Goal: Task Accomplishment & Management: Manage account settings

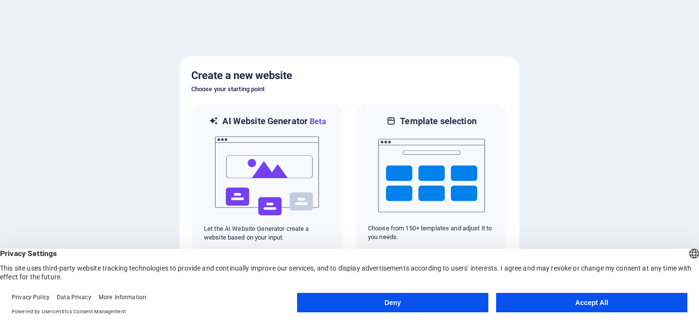
click at [598, 303] on button "Accept All" at bounding box center [591, 302] width 191 height 19
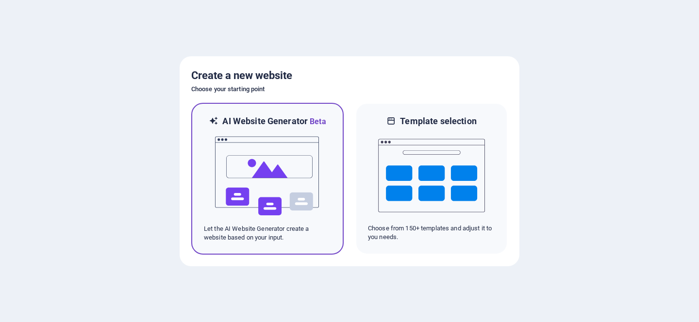
click at [256, 164] on img at bounding box center [267, 176] width 107 height 97
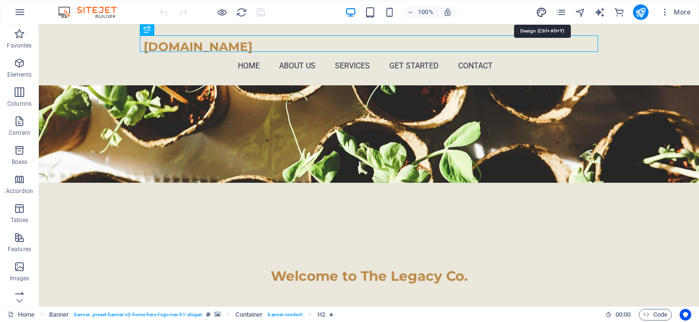
click at [542, 13] on icon "design" at bounding box center [541, 12] width 11 height 11
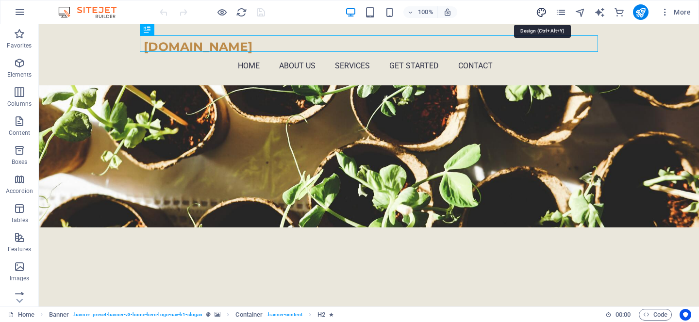
select select "px"
select select "200"
select select "px"
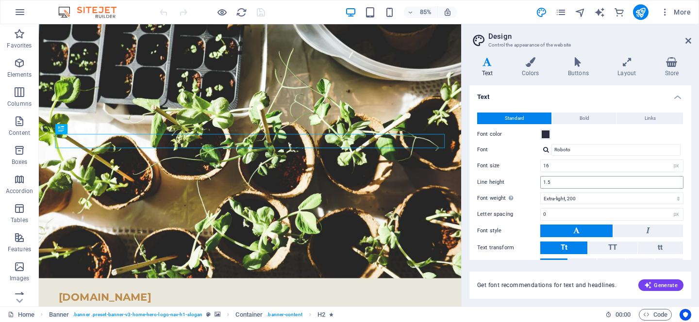
scroll to position [46, 0]
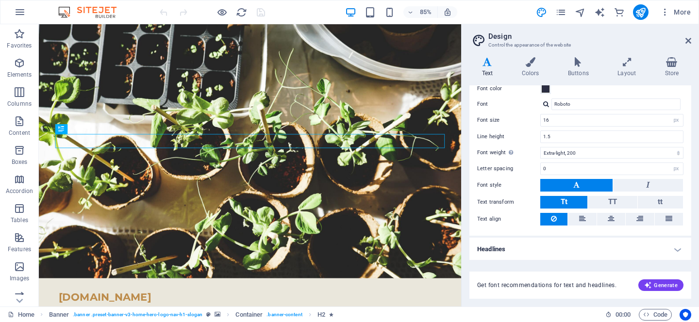
click at [596, 244] on h4 "Headlines" at bounding box center [581, 249] width 222 height 23
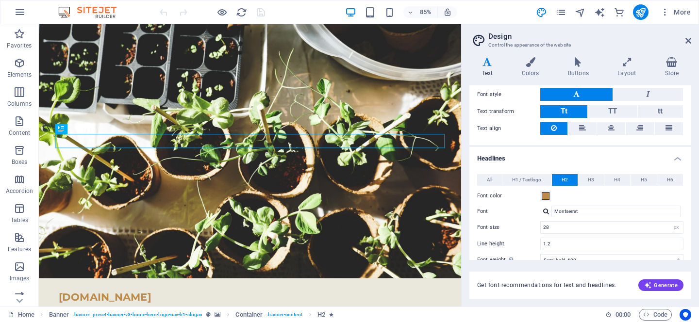
scroll to position [173, 0]
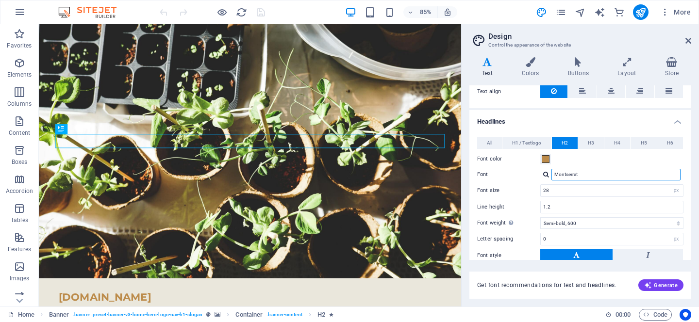
click at [591, 176] on input "Montserrat" at bounding box center [616, 175] width 129 height 12
click at [544, 174] on div at bounding box center [546, 174] width 6 height 6
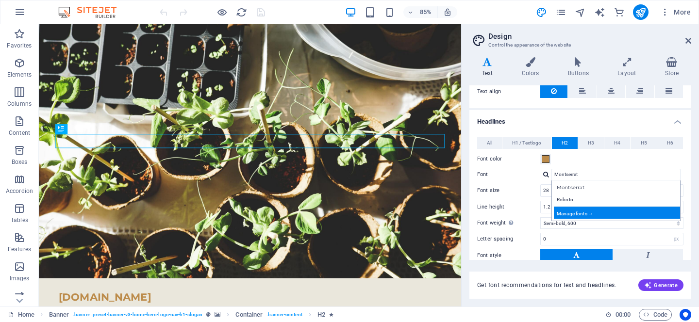
scroll to position [232, 0]
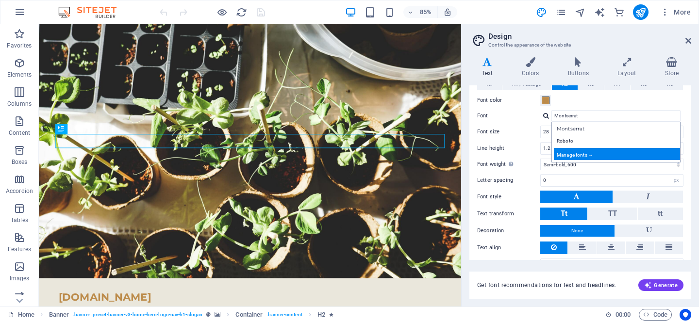
click at [582, 155] on div "Manage fonts →" at bounding box center [618, 154] width 128 height 12
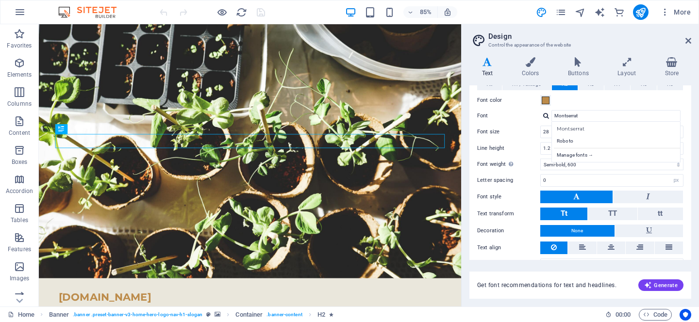
select select "popularity"
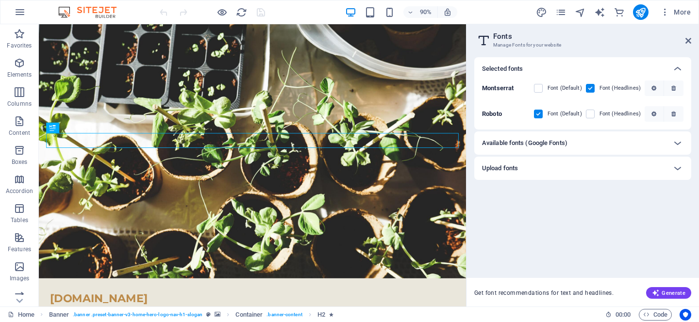
click at [561, 144] on h6 "Available fonts (Google Fonts)" at bounding box center [524, 143] width 85 height 12
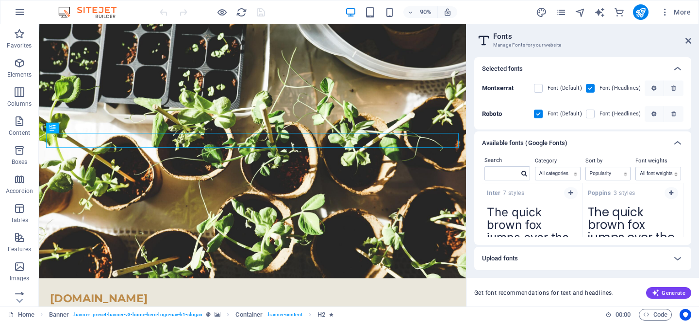
scroll to position [79, 0]
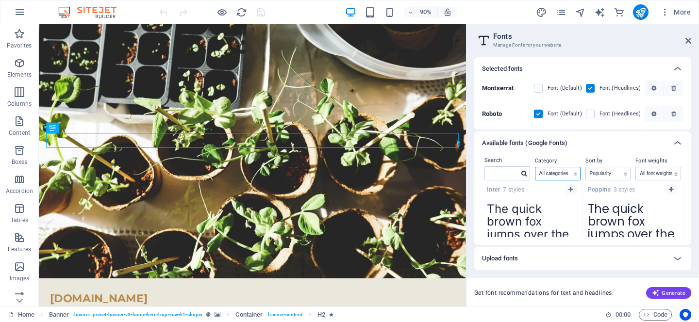
click at [558, 173] on select "All categories serif display monospace sans-serif handwriting" at bounding box center [558, 174] width 45 height 13
select select "sans-serif"
click at [536, 168] on select "All categories serif display monospace sans-serif handwriting" at bounding box center [558, 174] width 45 height 13
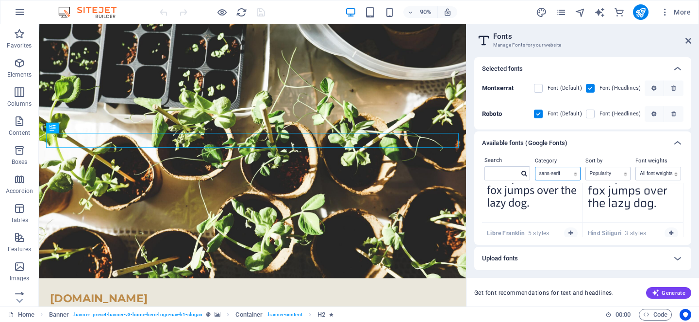
scroll to position [1383, 0]
click at [503, 175] on input "text" at bounding box center [502, 173] width 34 height 13
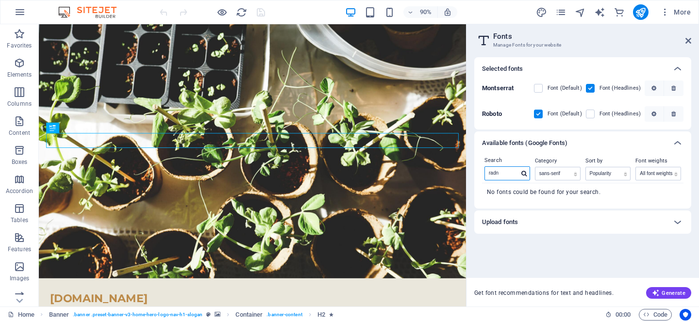
scroll to position [0, 0]
drag, startPoint x: 552, startPoint y: 198, endPoint x: 510, endPoint y: 189, distance: 43.2
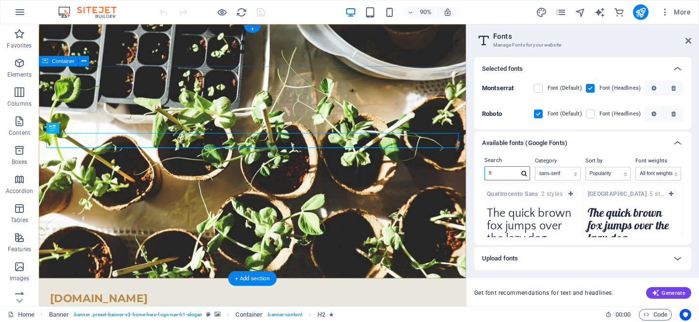
type input "t"
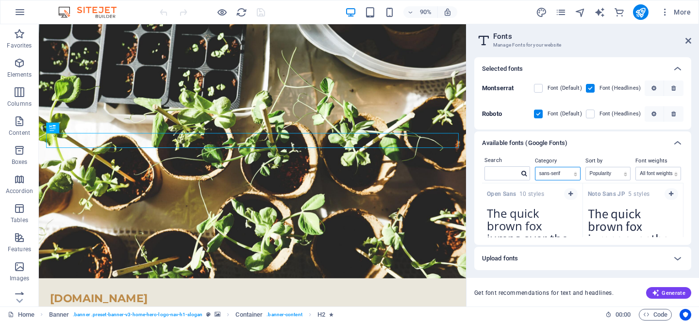
click at [559, 172] on select "All categories serif display monospace sans-serif handwriting" at bounding box center [558, 174] width 45 height 13
select select "monospace"
click at [536, 168] on select "All categories serif display monospace sans-serif handwriting" at bounding box center [558, 174] width 45 height 13
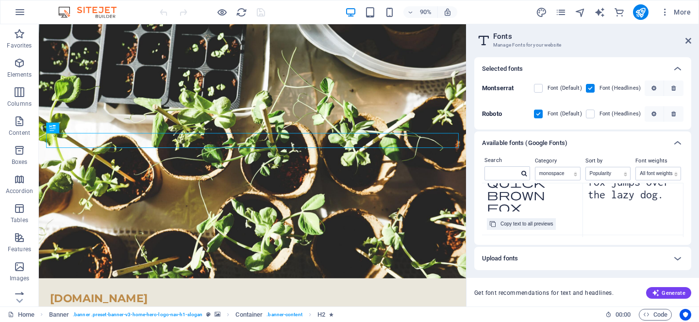
scroll to position [143, 0]
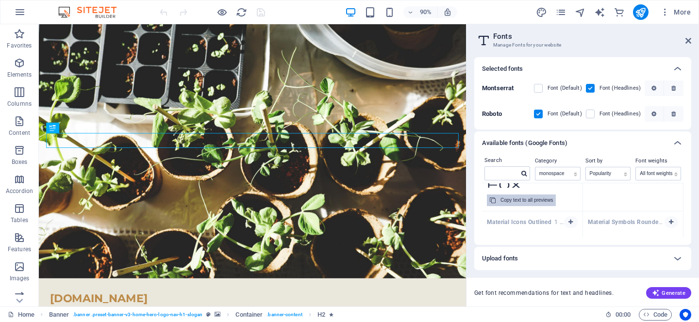
click at [514, 202] on div "Copy text to all previews" at bounding box center [527, 201] width 52 height 12
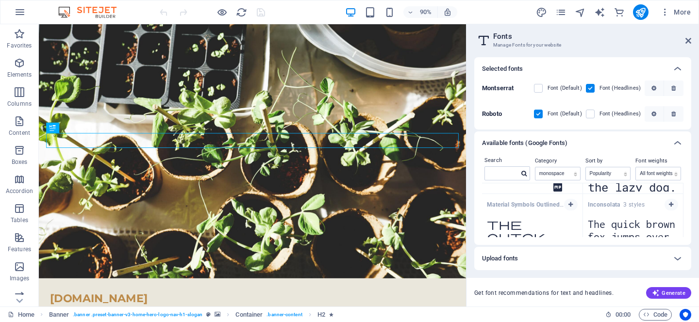
scroll to position [65, 0]
click at [570, 203] on icon "button" at bounding box center [571, 205] width 4 height 6
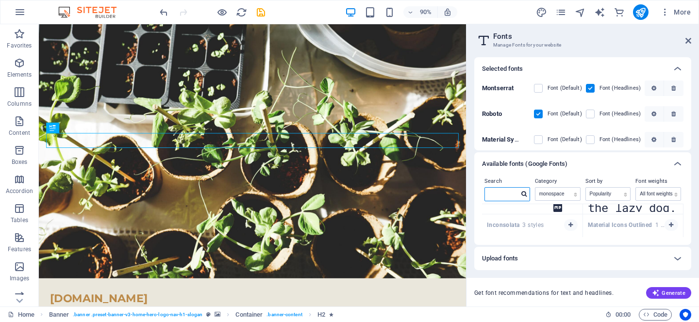
click at [508, 190] on input "text" at bounding box center [502, 194] width 34 height 13
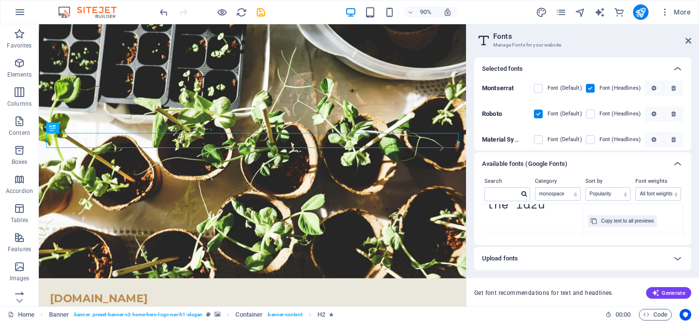
scroll to position [443, 0]
click at [609, 221] on div "Copy text to all previews" at bounding box center [628, 220] width 52 height 12
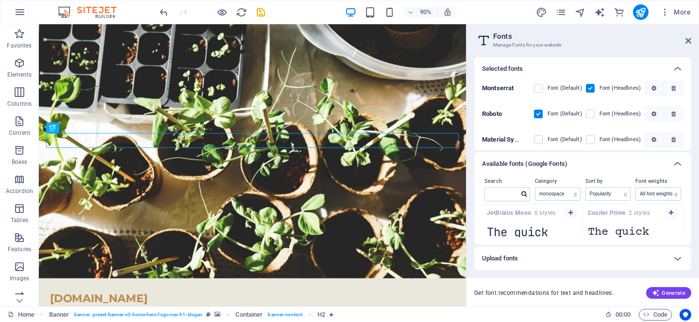
scroll to position [444, 0]
click at [670, 220] on icon "button" at bounding box center [671, 220] width 4 height 6
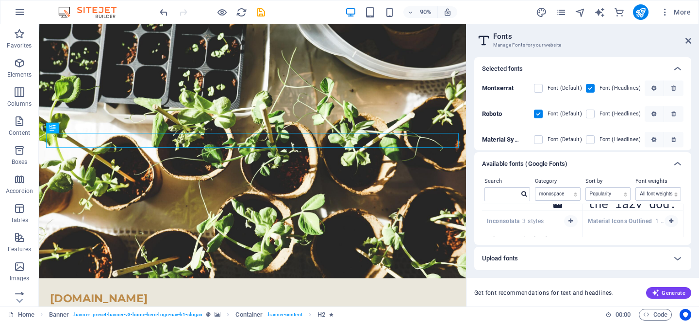
scroll to position [69, 0]
click at [570, 221] on icon "button" at bounding box center [571, 221] width 4 height 6
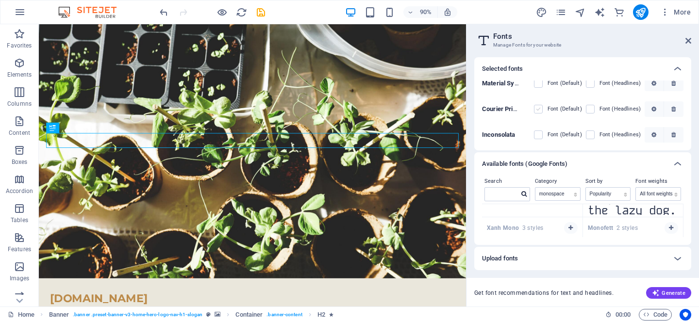
click at [539, 109] on label at bounding box center [538, 109] width 9 height 9
click at [0, 0] on Prime "checkbox" at bounding box center [0, 0] width 0 height 0
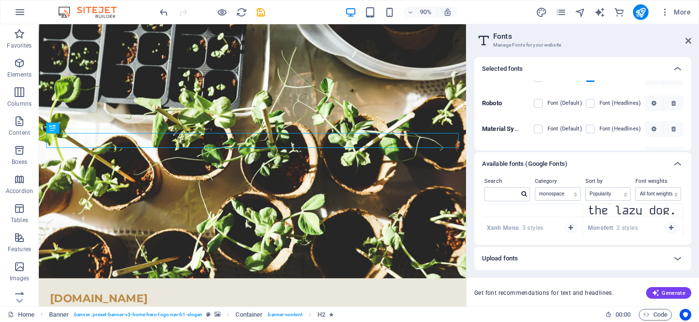
scroll to position [18, 0]
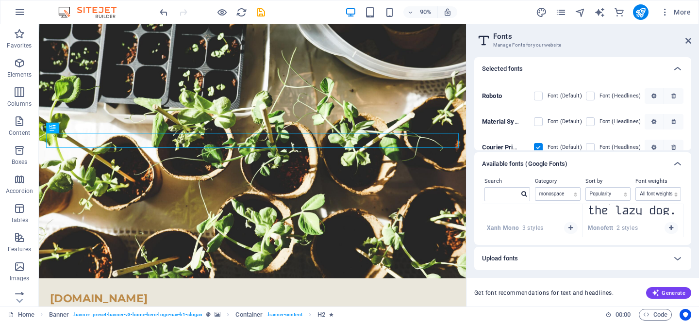
click at [583, 124] on div "Material Symbols Outlined Font (Default) Font (Headlines)" at bounding box center [583, 122] width 202 height 26
click at [595, 123] on span at bounding box center [597, 121] width 5 height 5
click at [591, 123] on label at bounding box center [590, 122] width 9 height 9
click at [0, 0] on Outlined "checkbox" at bounding box center [0, 0] width 0 height 0
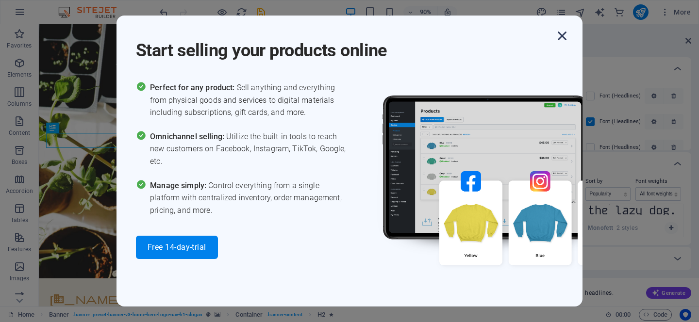
click at [565, 34] on icon "button" at bounding box center [562, 35] width 17 height 17
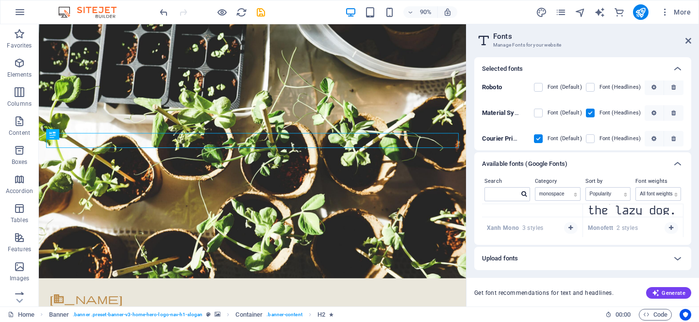
scroll to position [56, 0]
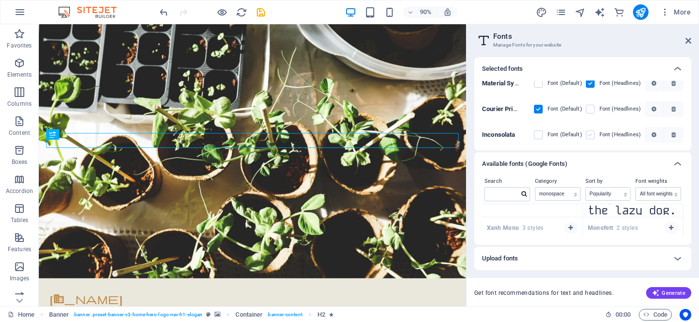
drag, startPoint x: 591, startPoint y: 134, endPoint x: 376, endPoint y: 162, distance: 217.0
click at [591, 134] on label at bounding box center [590, 135] width 9 height 9
click at [0, 0] on input "checkbox" at bounding box center [0, 0] width 0 height 0
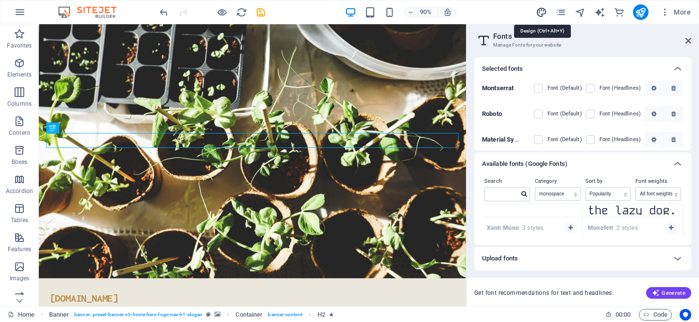
click at [541, 13] on icon "design" at bounding box center [541, 12] width 11 height 11
select select "px"
select select "200"
select select "px"
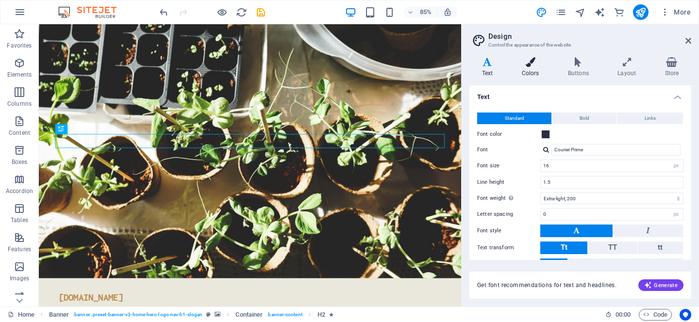
click at [531, 66] on icon at bounding box center [530, 62] width 42 height 10
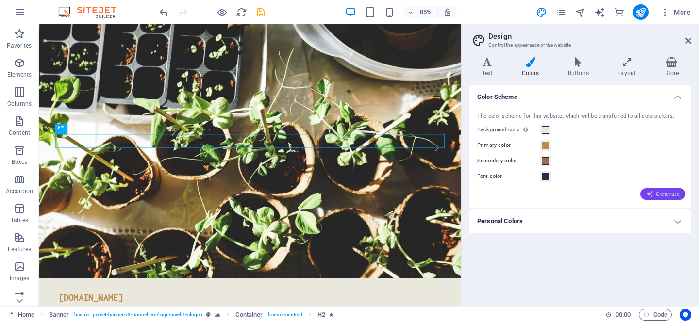
click at [666, 192] on span "Generate" at bounding box center [663, 194] width 34 height 8
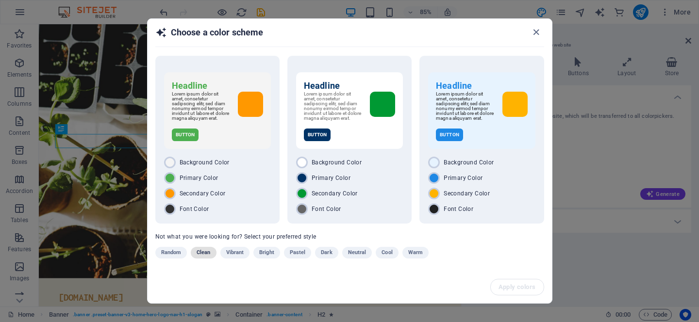
click at [203, 258] on span "Clean" at bounding box center [204, 253] width 14 height 12
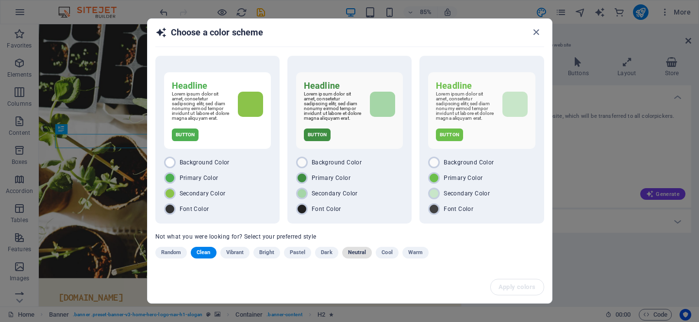
click at [356, 252] on span "Neutral" at bounding box center [357, 253] width 18 height 12
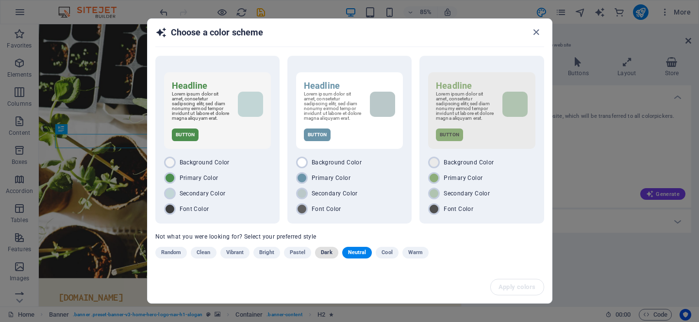
click at [323, 253] on span "Dark" at bounding box center [326, 253] width 11 height 12
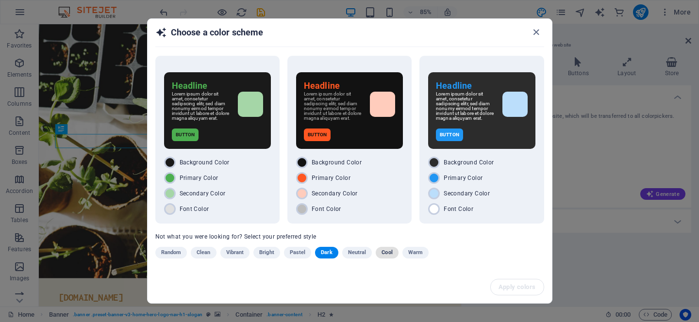
click at [385, 255] on span "Cool" at bounding box center [387, 253] width 11 height 12
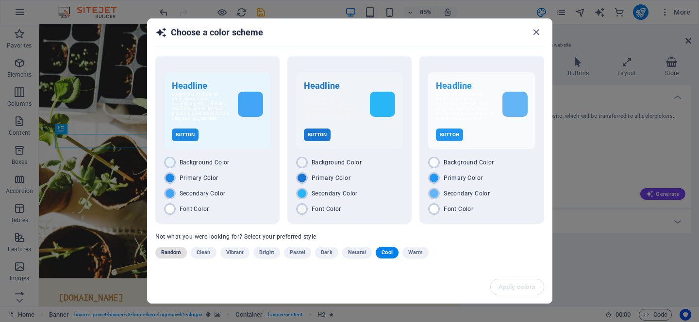
click at [174, 254] on span "Random" at bounding box center [171, 253] width 20 height 12
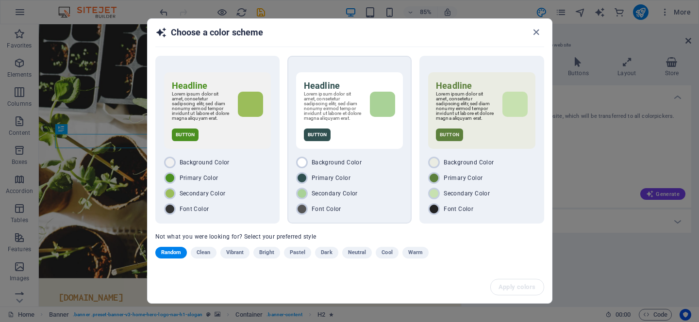
click at [388, 200] on div "Secondary Color" at bounding box center [349, 194] width 107 height 12
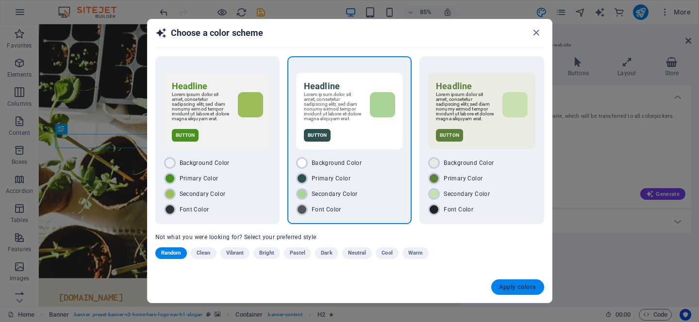
click at [529, 291] on span "Apply colors" at bounding box center [517, 288] width 37 height 8
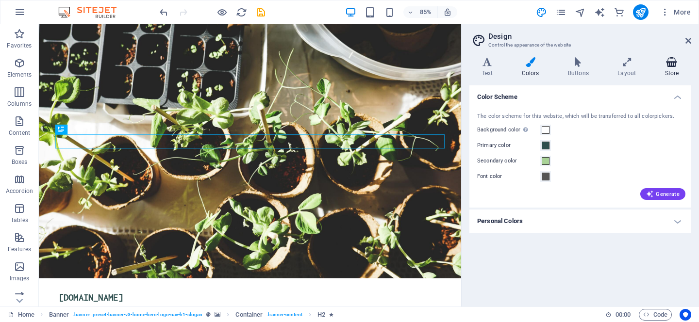
click at [672, 61] on icon at bounding box center [672, 62] width 39 height 10
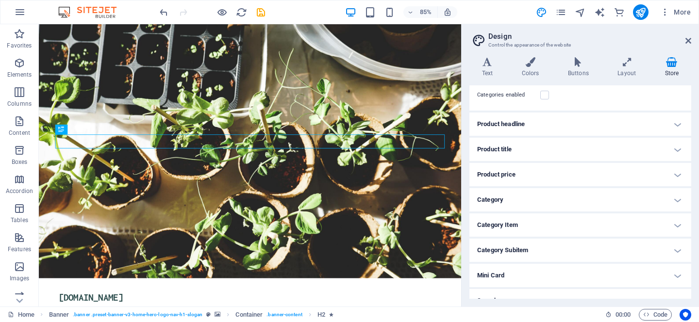
scroll to position [84, 0]
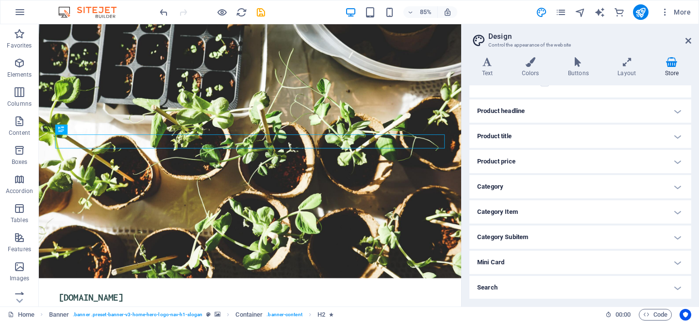
click at [595, 262] on h4 "Mini Card" at bounding box center [581, 262] width 222 height 23
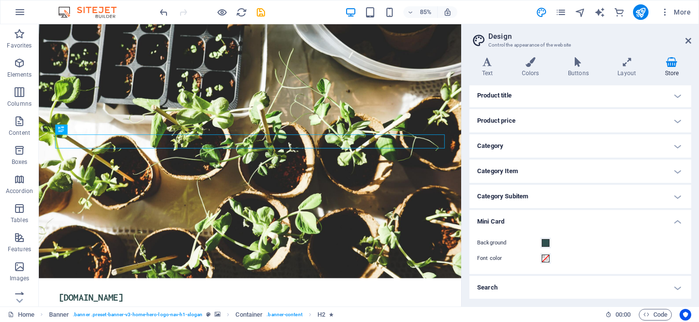
scroll to position [0, 0]
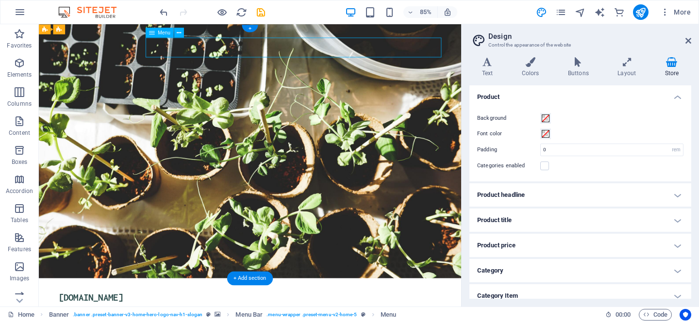
click at [17, 68] on icon "button" at bounding box center [20, 63] width 12 height 12
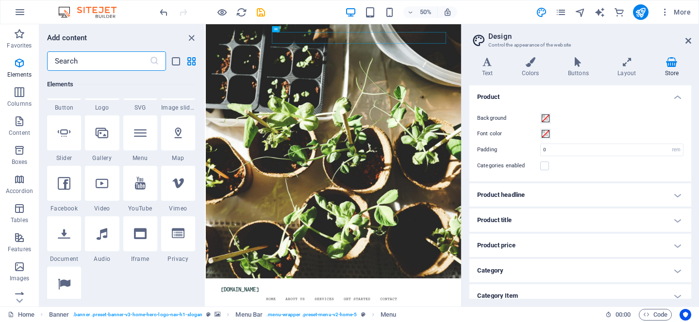
scroll to position [242, 0]
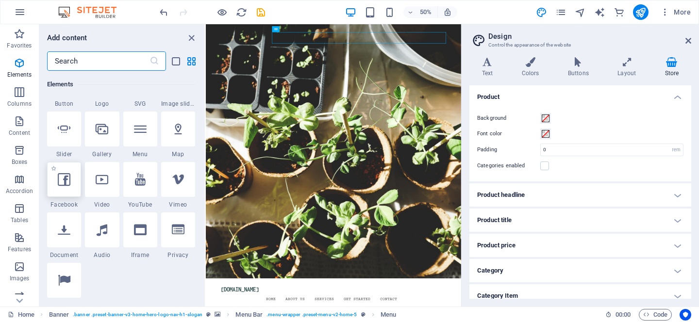
click at [67, 183] on icon at bounding box center [64, 179] width 13 height 13
select select "%"
select select "px"
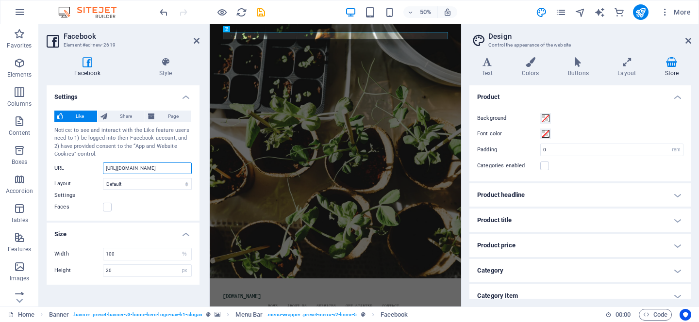
click at [135, 167] on input "[URL][DOMAIN_NAME]" at bounding box center [147, 169] width 89 height 12
paste input "lucernetree"
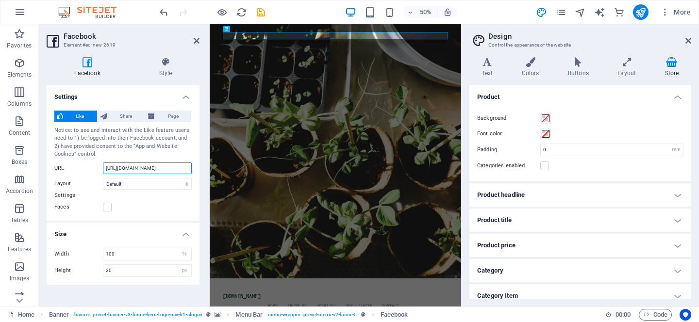
scroll to position [0, 1]
type input "[URL][DOMAIN_NAME]"
click at [171, 66] on icon at bounding box center [166, 62] width 68 height 10
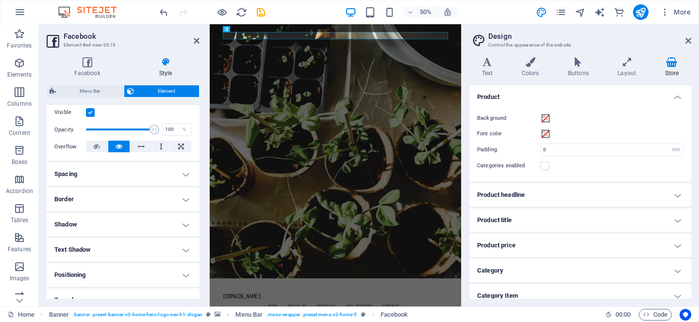
scroll to position [217, 0]
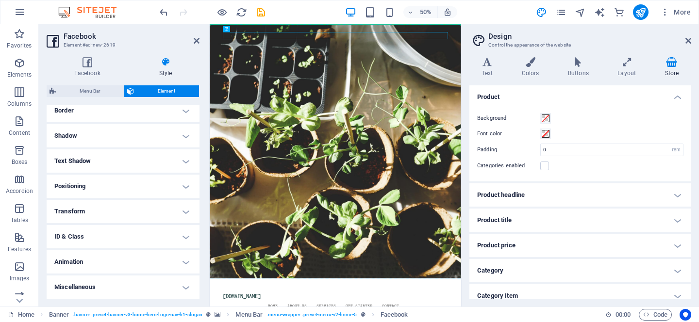
drag, startPoint x: 455, startPoint y: 52, endPoint x: 272, endPoint y: 82, distance: 185.0
click at [197, 43] on icon at bounding box center [197, 41] width 6 height 8
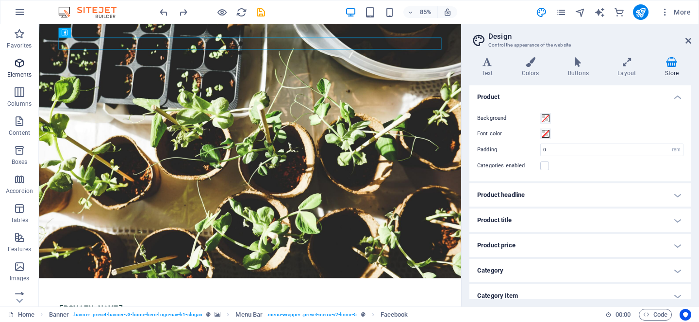
click at [13, 65] on span "Elements" at bounding box center [19, 68] width 39 height 23
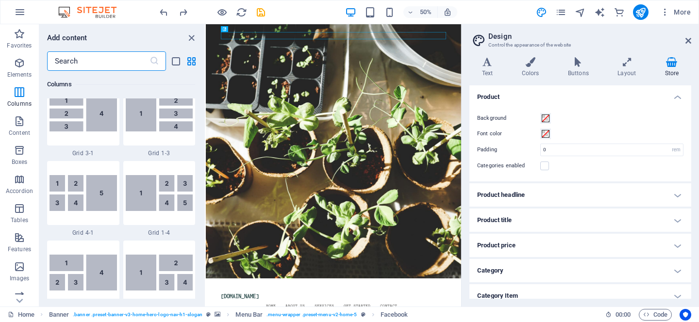
scroll to position [1296, 0]
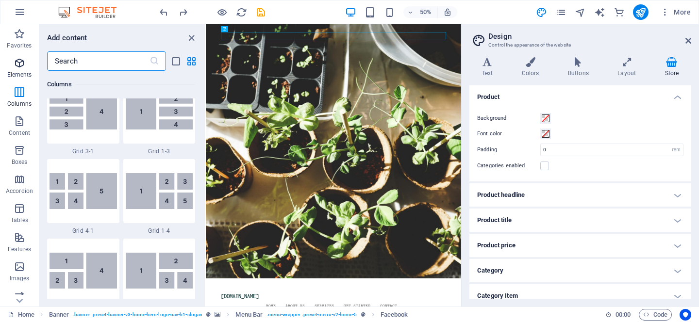
click at [22, 67] on icon "button" at bounding box center [20, 63] width 12 height 12
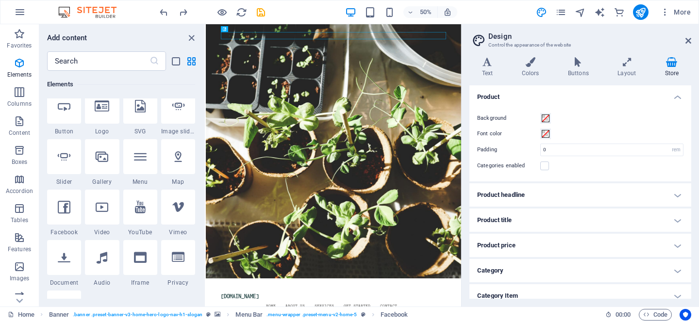
scroll to position [211, 0]
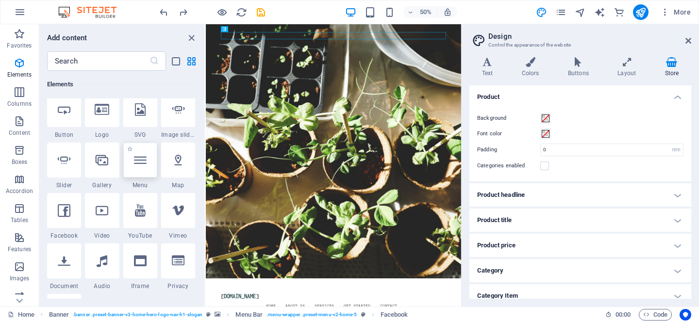
click at [141, 158] on icon at bounding box center [140, 160] width 13 height 13
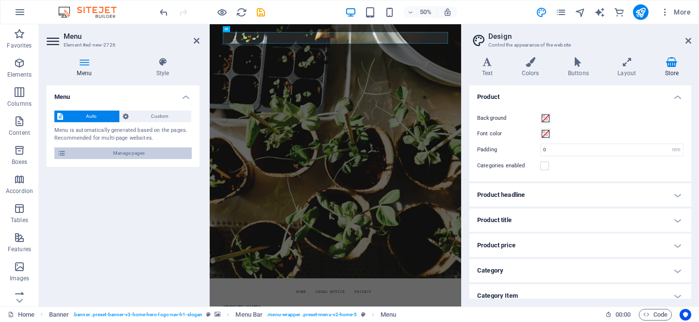
click at [118, 151] on span "Manage pages" at bounding box center [129, 154] width 120 height 12
click at [145, 229] on div "Menu Auto Custom Menu is automatically generated based on the pages. Recommende…" at bounding box center [123, 192] width 153 height 214
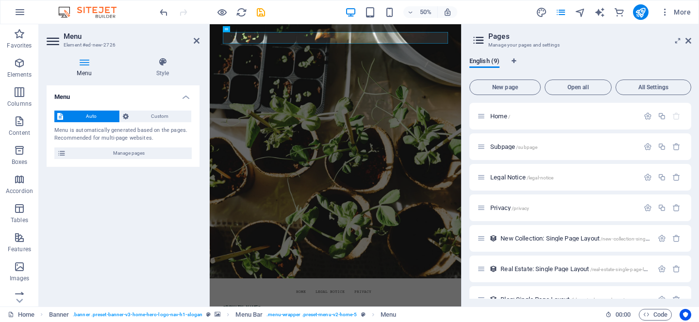
click at [119, 253] on div "Menu Auto Custom Menu is automatically generated based on the pages. Recommende…" at bounding box center [123, 192] width 153 height 214
click at [197, 39] on icon at bounding box center [197, 41] width 6 height 8
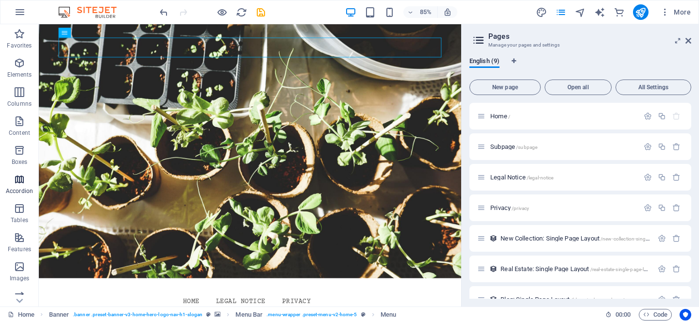
click at [21, 188] on p "Accordion" at bounding box center [19, 191] width 27 height 8
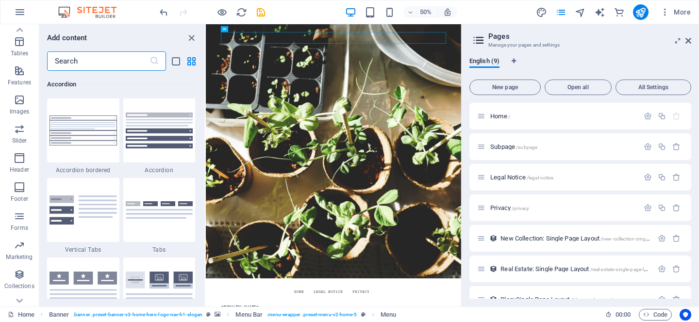
scroll to position [184, 0]
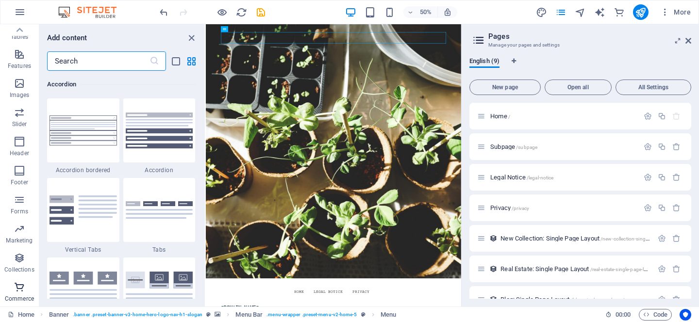
click at [18, 287] on icon "button" at bounding box center [20, 288] width 12 height 12
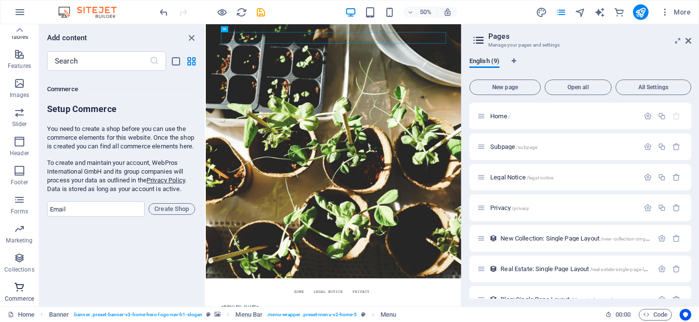
scroll to position [9359, 0]
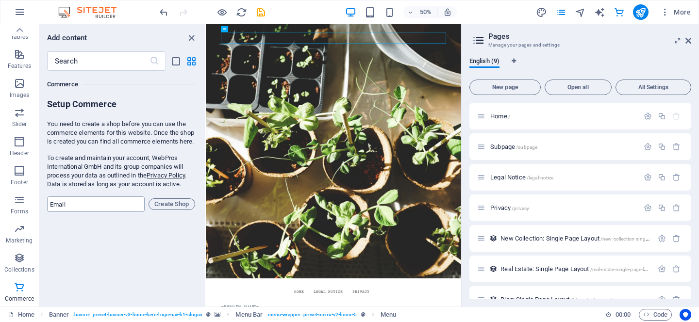
click at [104, 209] on input "email" at bounding box center [96, 205] width 98 height 16
type input "[EMAIL_ADDRESS][DOMAIN_NAME]"
click at [170, 210] on span "Create Shop" at bounding box center [172, 205] width 38 height 12
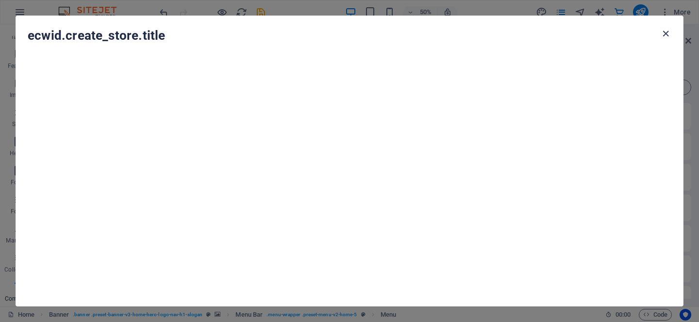
click at [663, 37] on icon "button" at bounding box center [665, 33] width 11 height 11
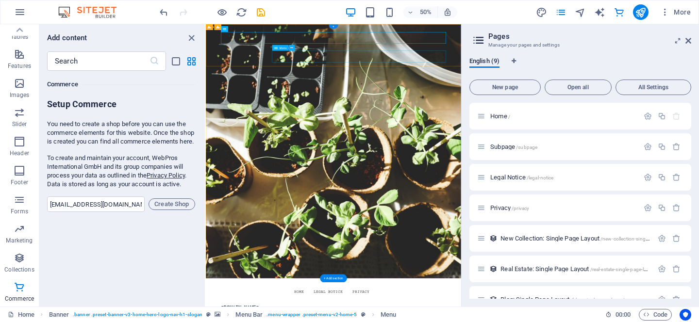
click at [490, 40] on h2 "Pages" at bounding box center [590, 36] width 203 height 9
click at [688, 41] on icon at bounding box center [689, 41] width 6 height 8
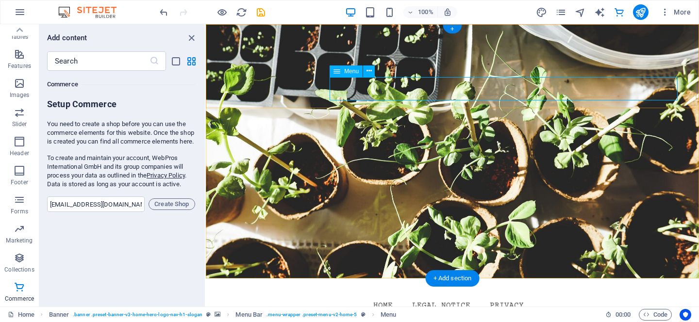
select select
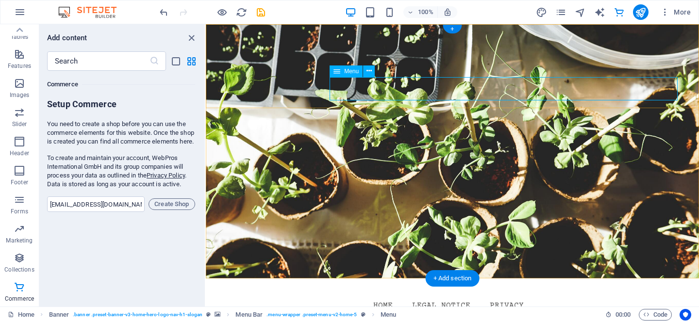
select select
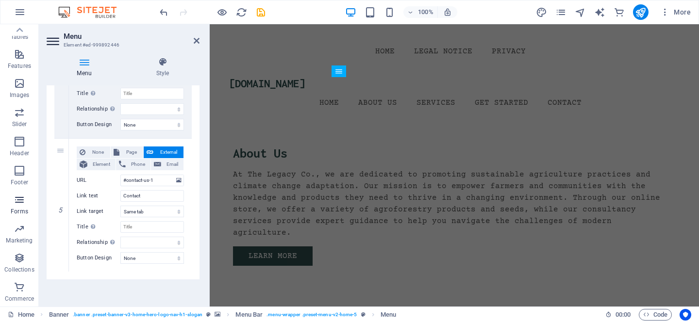
scroll to position [0, 0]
click at [688, 12] on span "More" at bounding box center [675, 12] width 31 height 10
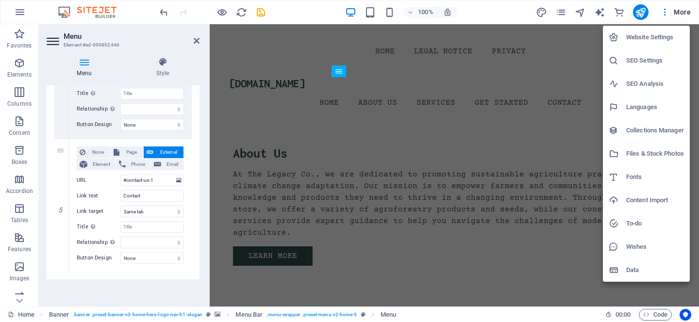
click at [600, 10] on div at bounding box center [349, 161] width 699 height 322
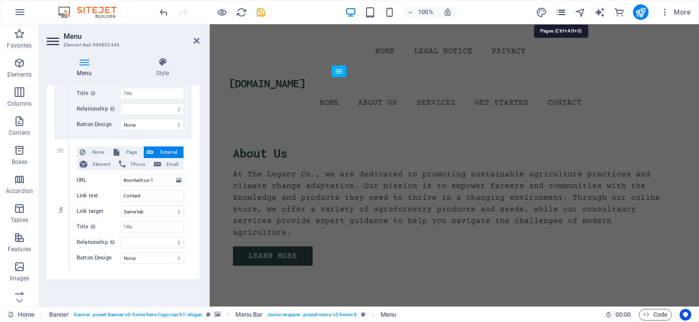
click at [563, 13] on icon "pages" at bounding box center [561, 12] width 11 height 11
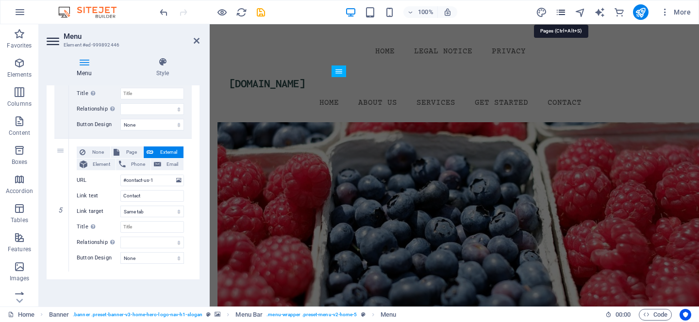
scroll to position [989, 0]
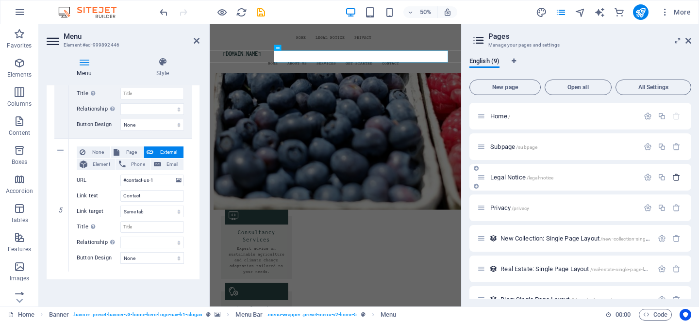
click at [674, 178] on icon "button" at bounding box center [677, 177] width 8 height 8
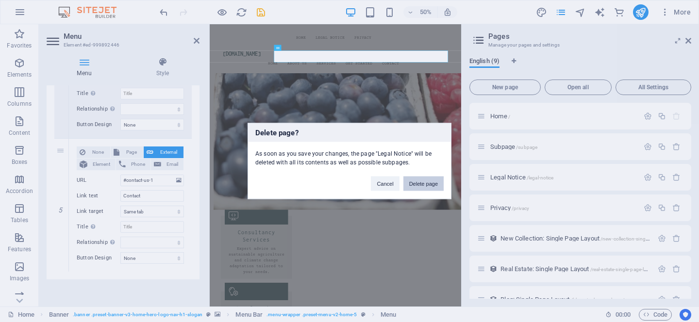
click at [429, 182] on button "Delete page" at bounding box center [424, 184] width 40 height 15
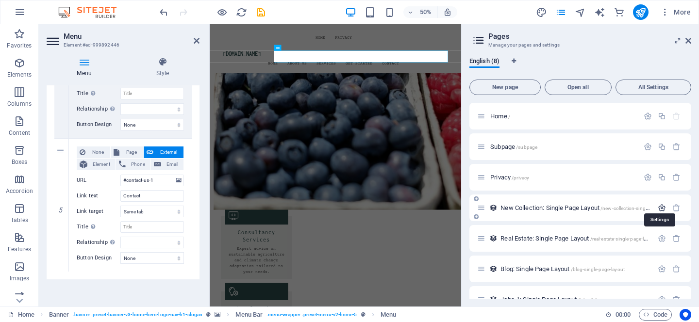
scroll to position [49, 0]
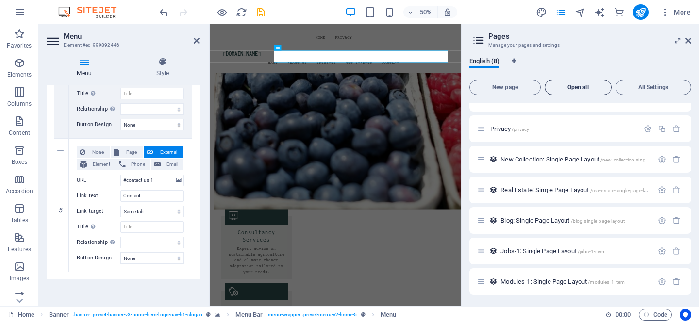
click at [584, 84] on span "Open all" at bounding box center [578, 87] width 58 height 6
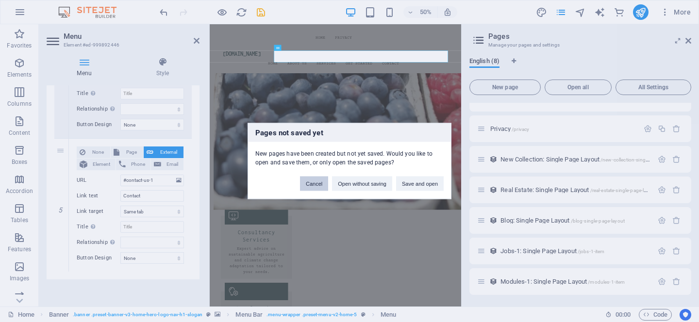
click at [317, 185] on button "Cancel" at bounding box center [314, 184] width 28 height 15
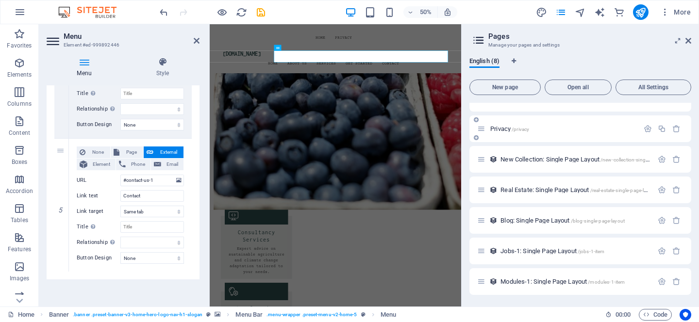
scroll to position [0, 0]
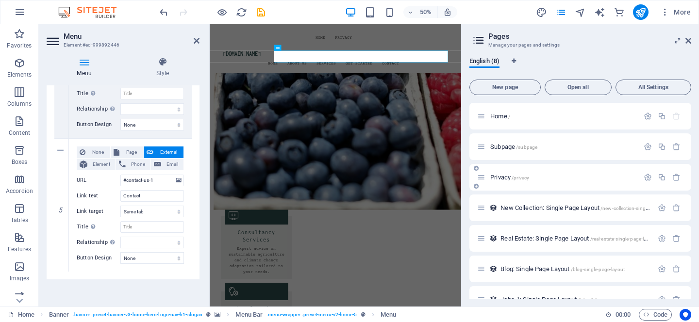
click at [590, 141] on div "Subpage /subpage" at bounding box center [558, 146] width 162 height 11
click at [674, 173] on icon "button" at bounding box center [677, 177] width 8 height 8
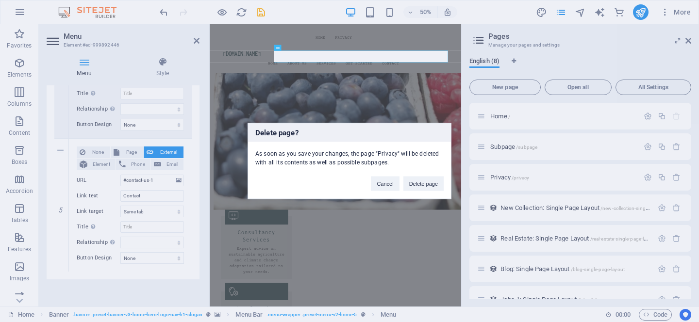
click button "Delete page" at bounding box center [424, 184] width 40 height 15
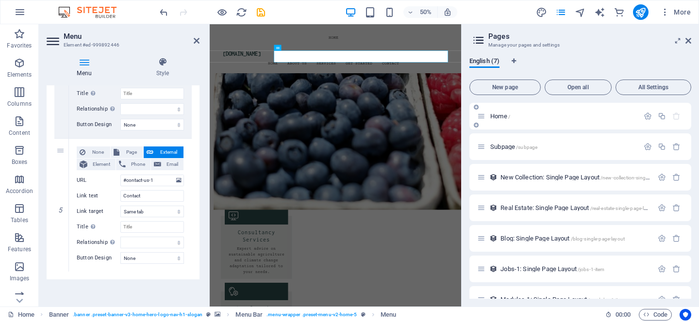
click at [524, 120] on div "Home /" at bounding box center [558, 116] width 162 height 11
click at [646, 115] on icon "button" at bounding box center [648, 116] width 8 height 8
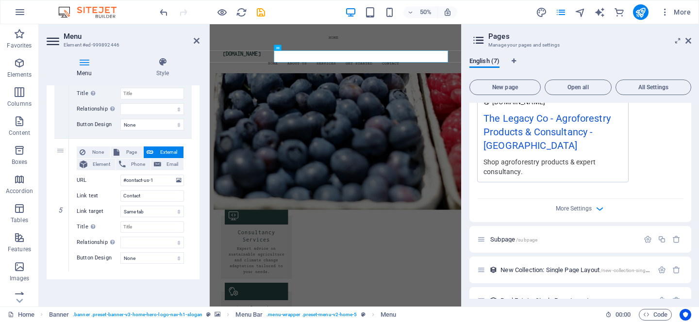
scroll to position [315, 0]
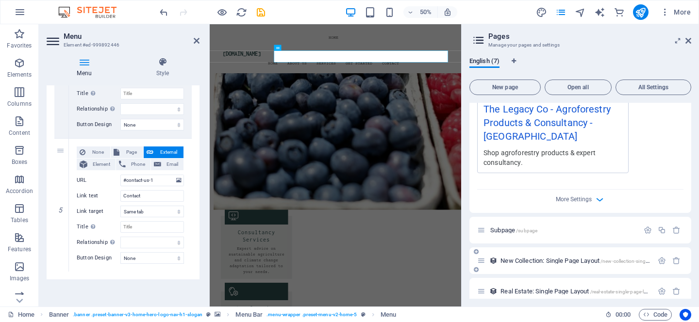
click at [540, 257] on span "New Collection: Single Page Layout /new-collection-single-page-layout" at bounding box center [589, 260] width 176 height 7
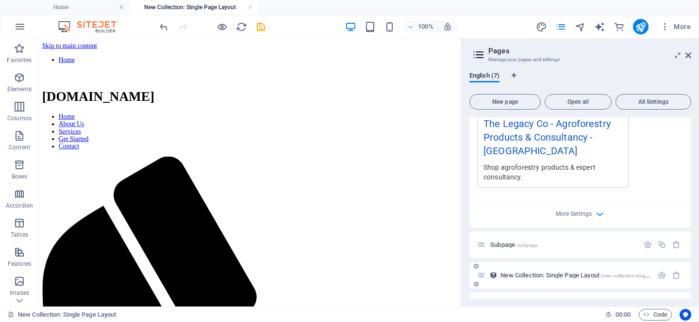
scroll to position [0, 0]
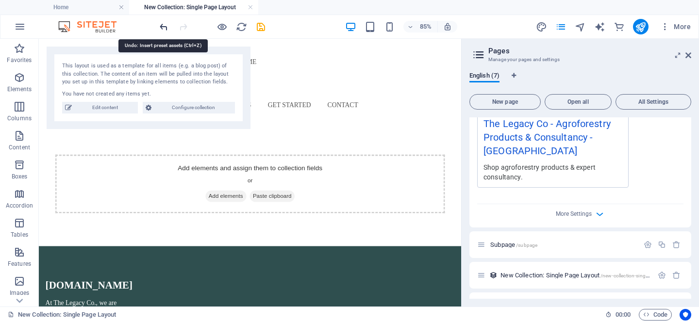
click at [167, 30] on icon "undo" at bounding box center [163, 26] width 11 height 11
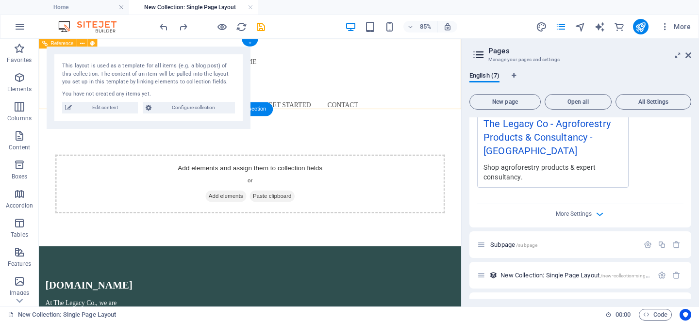
click at [393, 60] on nav "Home" at bounding box center [287, 65] width 451 height 23
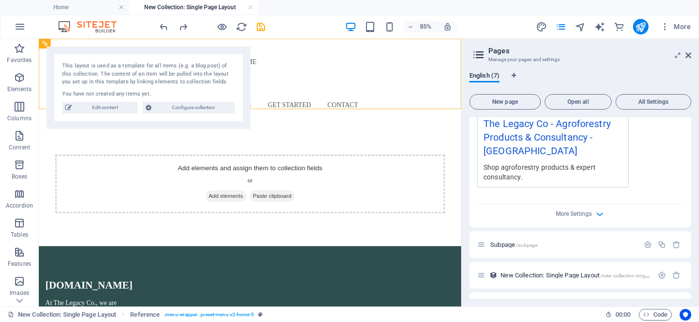
click at [316, 25] on div "85% More" at bounding box center [426, 27] width 537 height 16
